Goal: Connect with others: Establish contact or relationships with other users

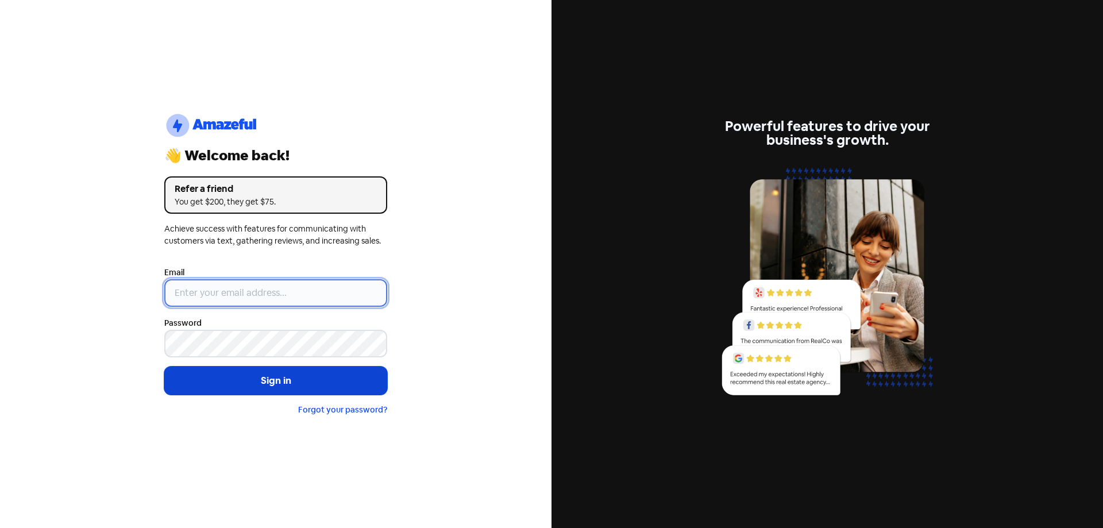
type input "[EMAIL_ADDRESS][DOMAIN_NAME]"
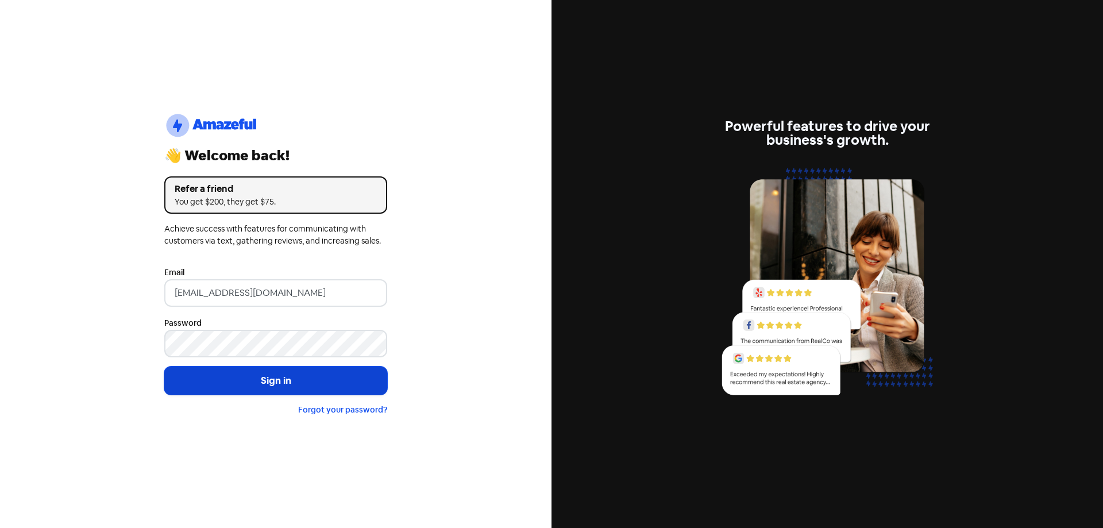
click at [285, 381] on button "Sign in" at bounding box center [275, 380] width 223 height 29
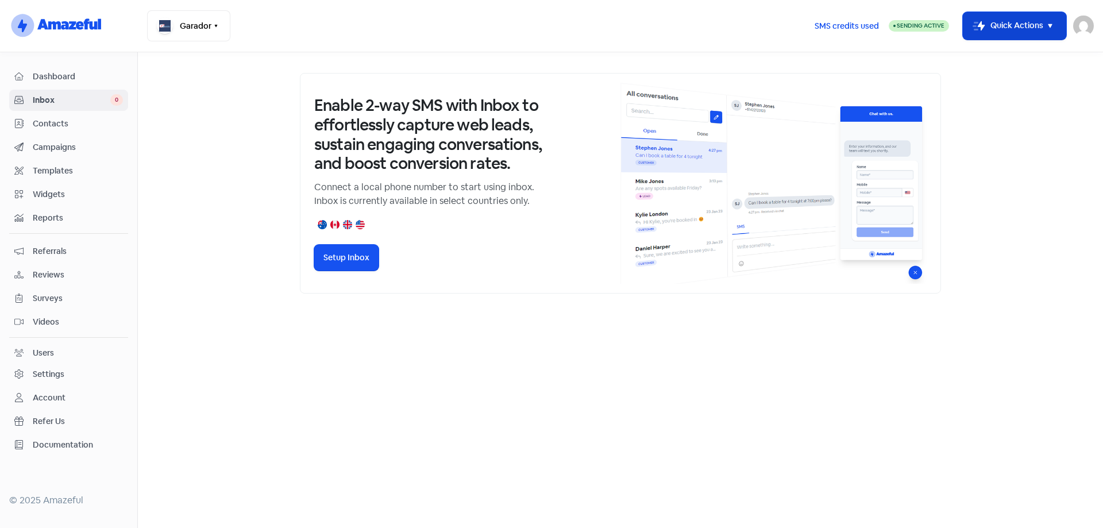
click at [1037, 22] on button "Icon For Thunder-move Quick Actions" at bounding box center [1014, 26] width 103 height 28
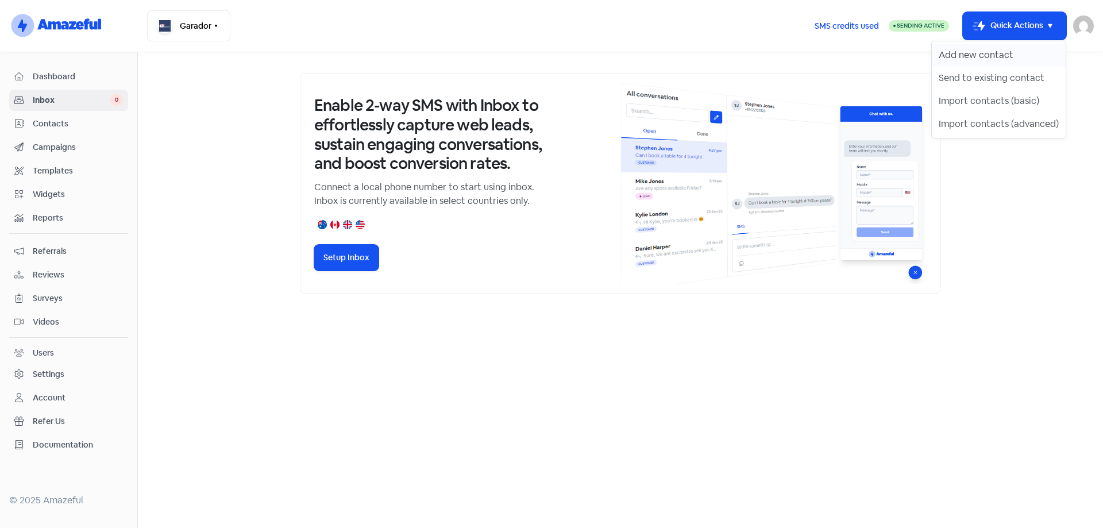
click at [1003, 55] on button "Add new contact" at bounding box center [999, 55] width 134 height 23
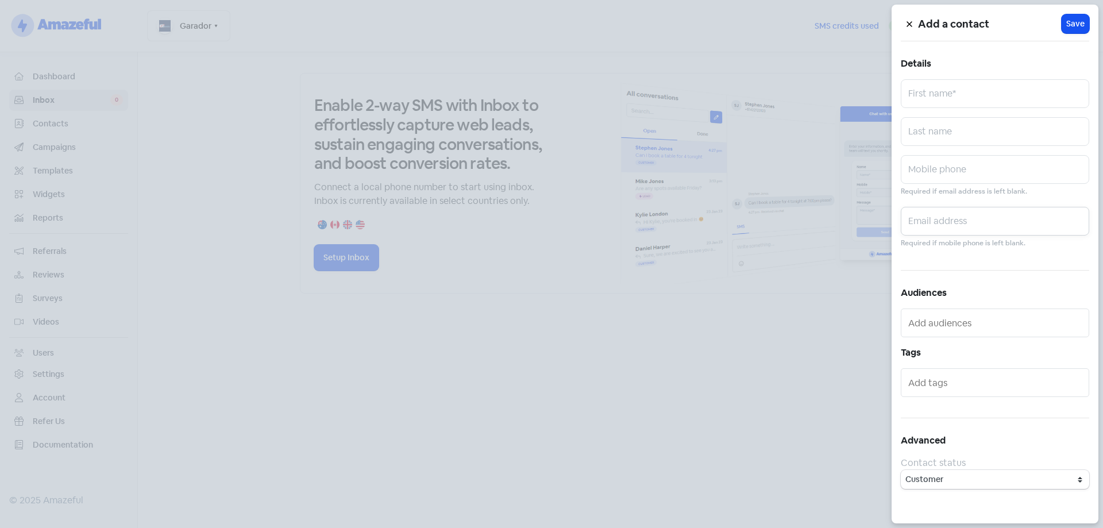
click at [940, 223] on input "text" at bounding box center [995, 221] width 188 height 29
paste input "salford@powerfarming.co.nz"
type input "salford@powerfarming.co.nz"
click at [936, 98] on input "text" at bounding box center [995, 93] width 188 height 29
type input "Stephen"
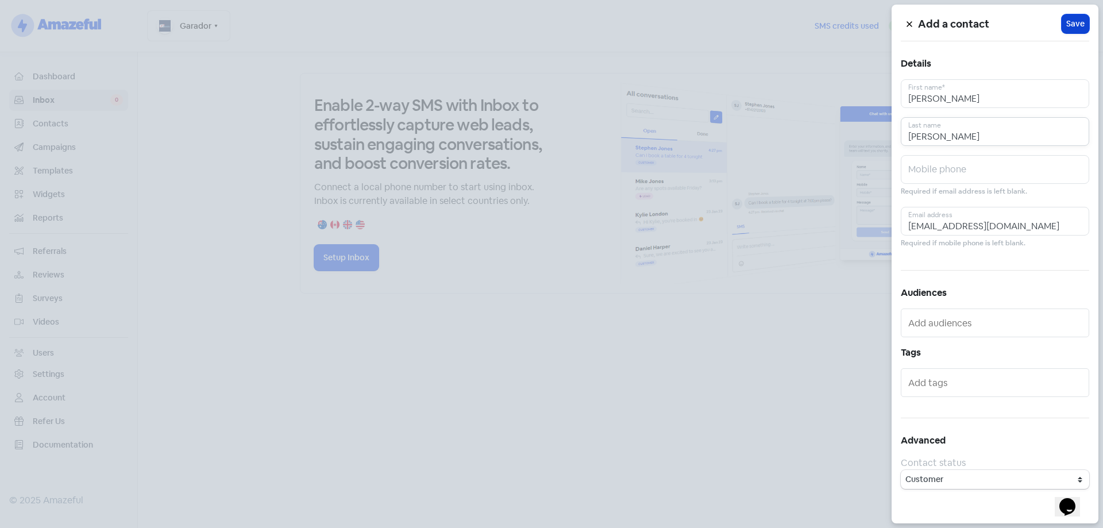
type input "Alford"
click at [1086, 19] on button "Icon For Loading Save" at bounding box center [1076, 23] width 28 height 19
